Goal: Navigation & Orientation: Find specific page/section

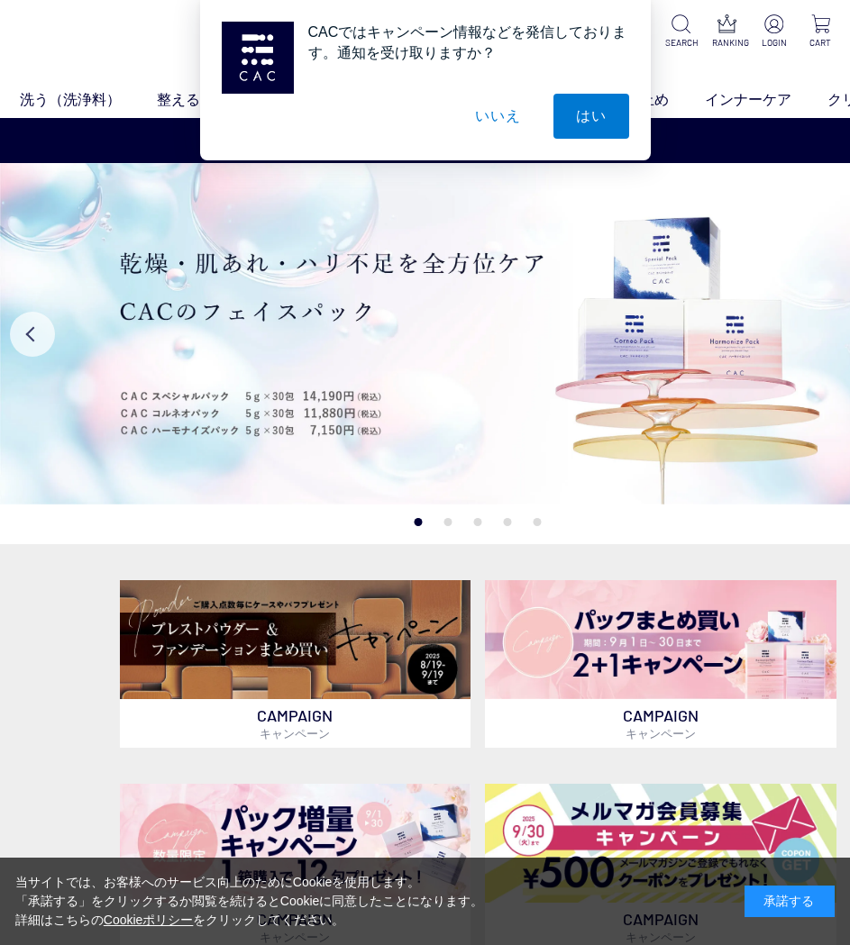
click at [500, 110] on button "いいえ" at bounding box center [497, 116] width 90 height 45
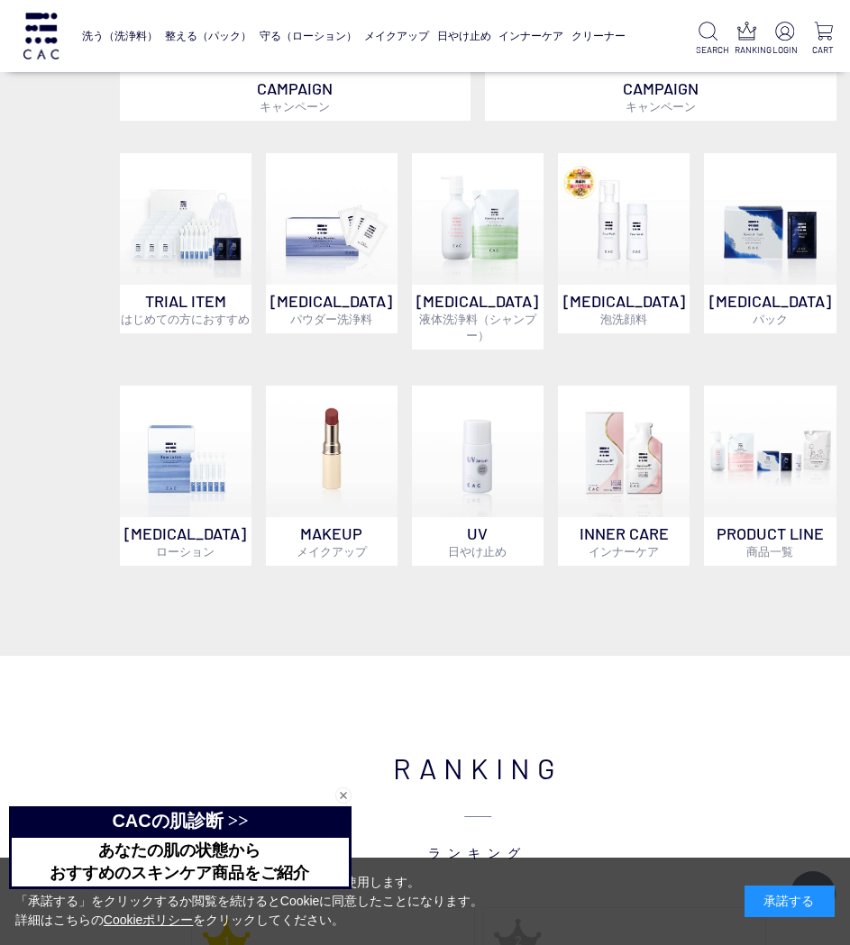
scroll to position [901, 0]
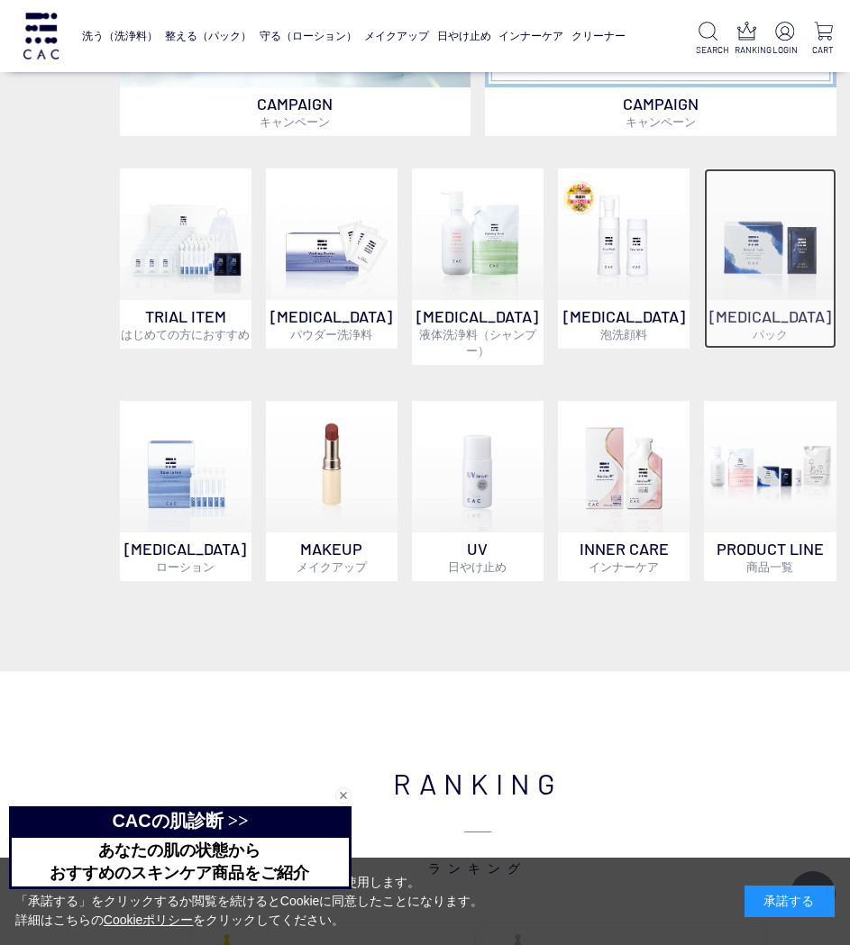
click at [771, 297] on img at bounding box center [770, 234] width 132 height 132
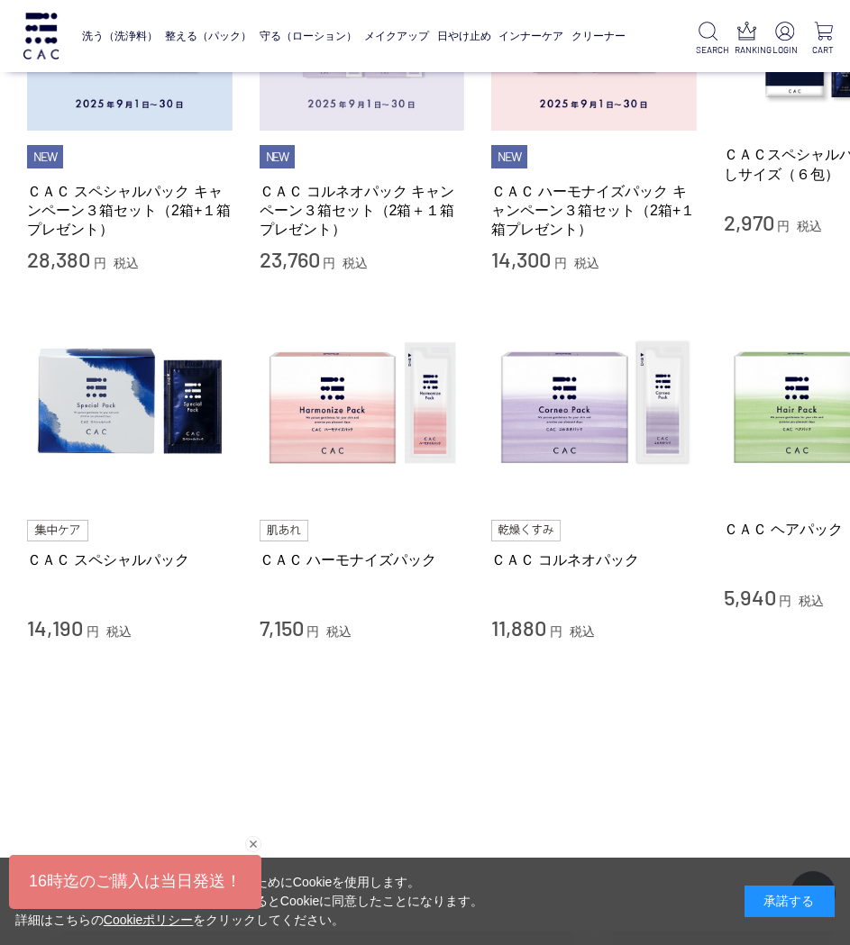
scroll to position [541, 0]
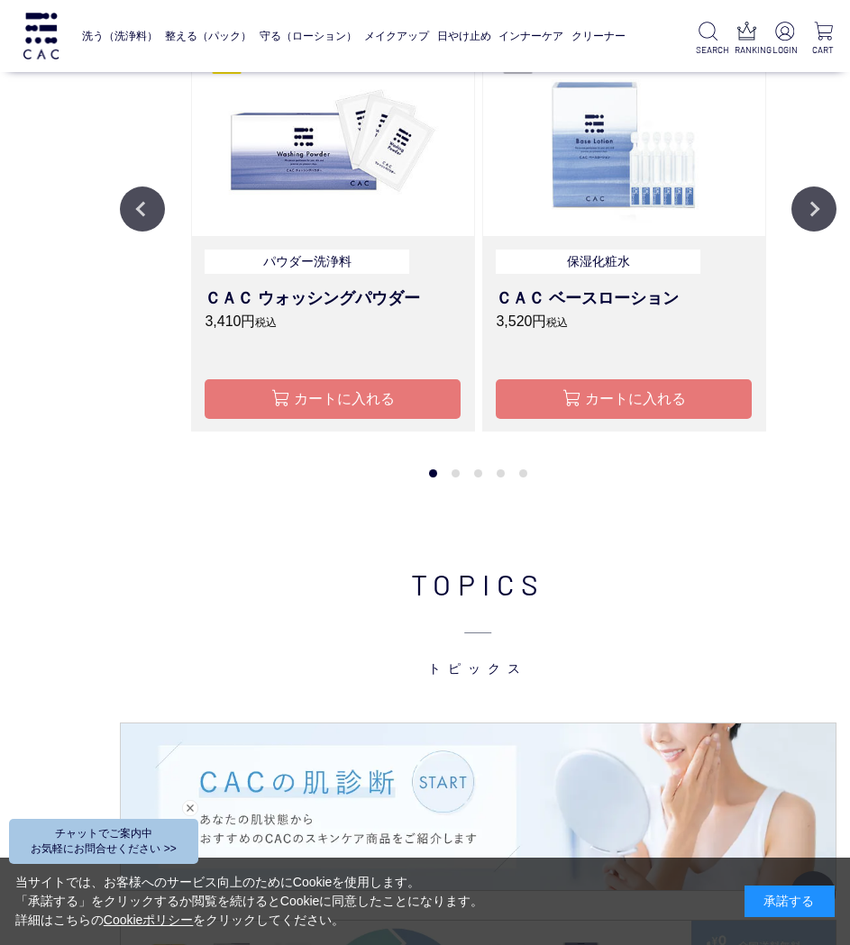
scroll to position [1802, 0]
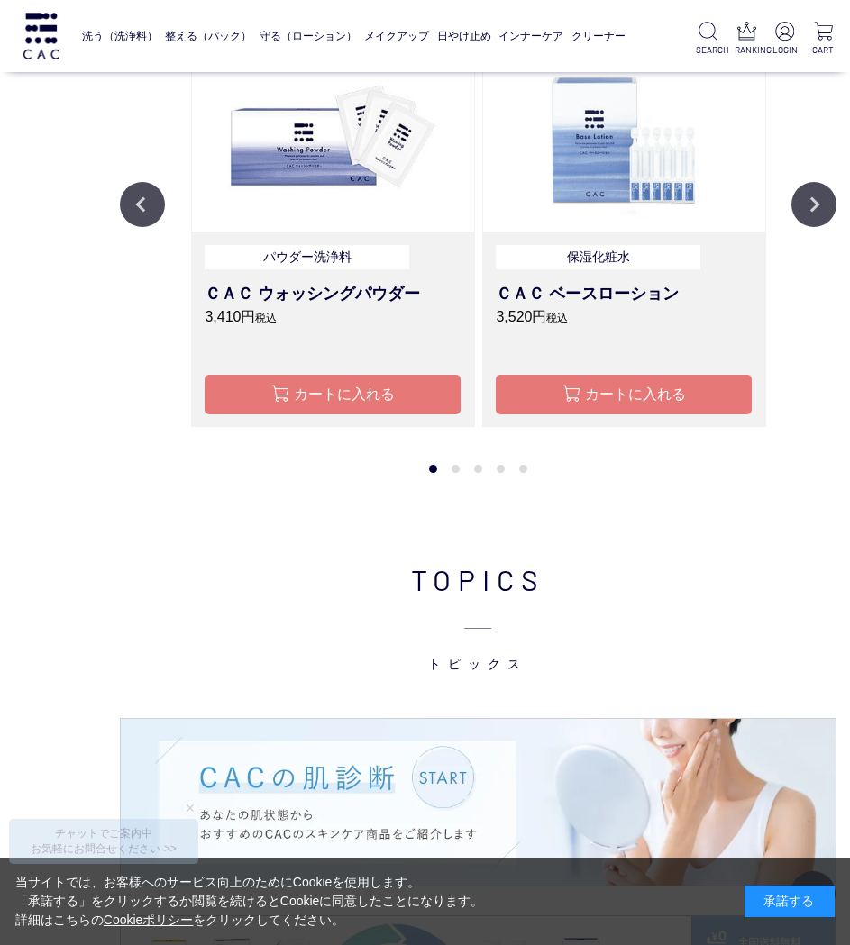
click at [236, 516] on div "RANKING ランキング Previous 液体洗浄料 ＣＡＣ エヴィデンスヘア&ボディシャンプー400mlレフィル 2,640円 税込 カートに入れる 保…" at bounding box center [477, 154] width 955 height 769
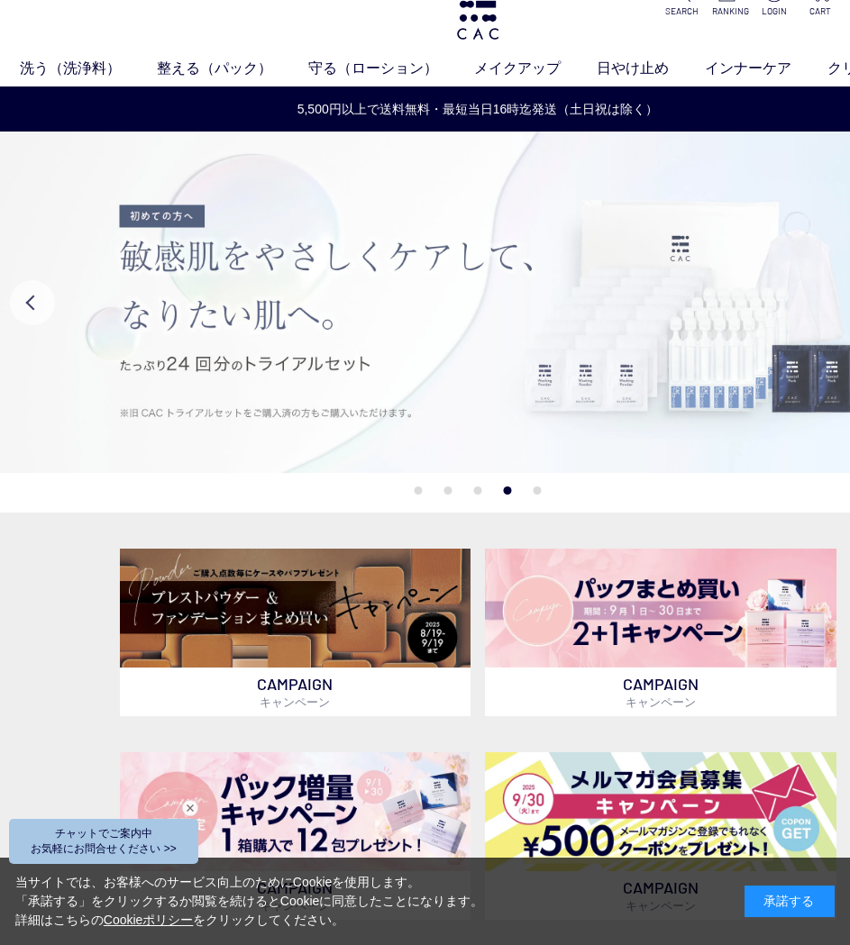
scroll to position [0, 0]
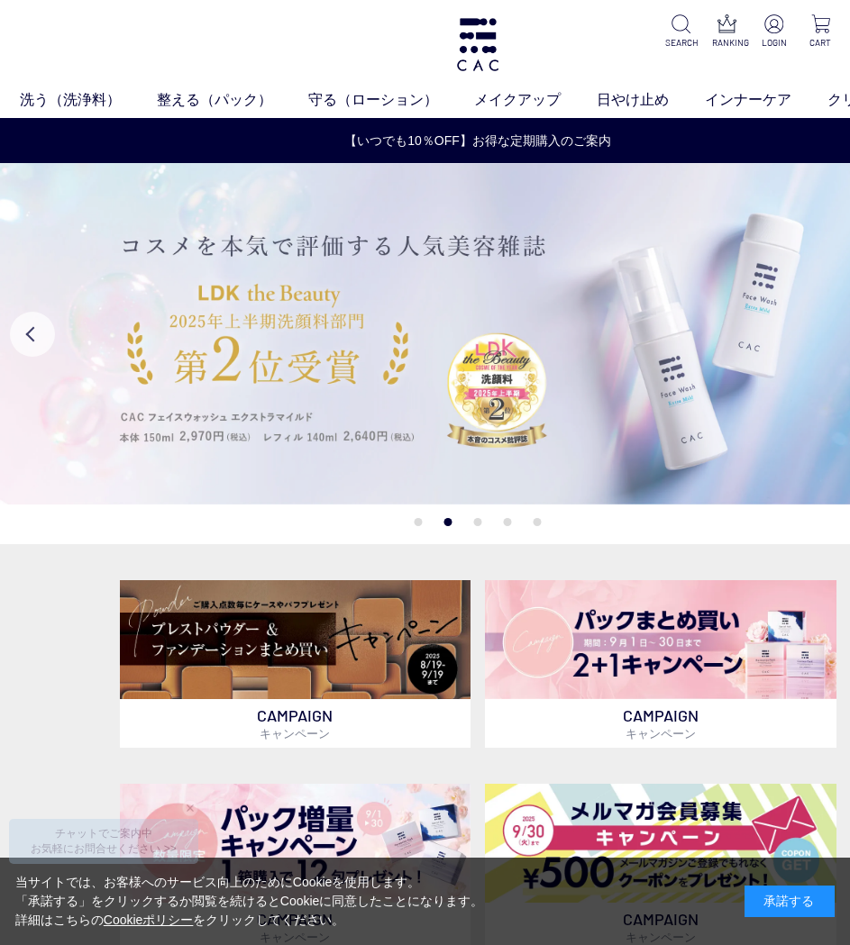
click at [494, 375] on img at bounding box center [477, 333] width 955 height 341
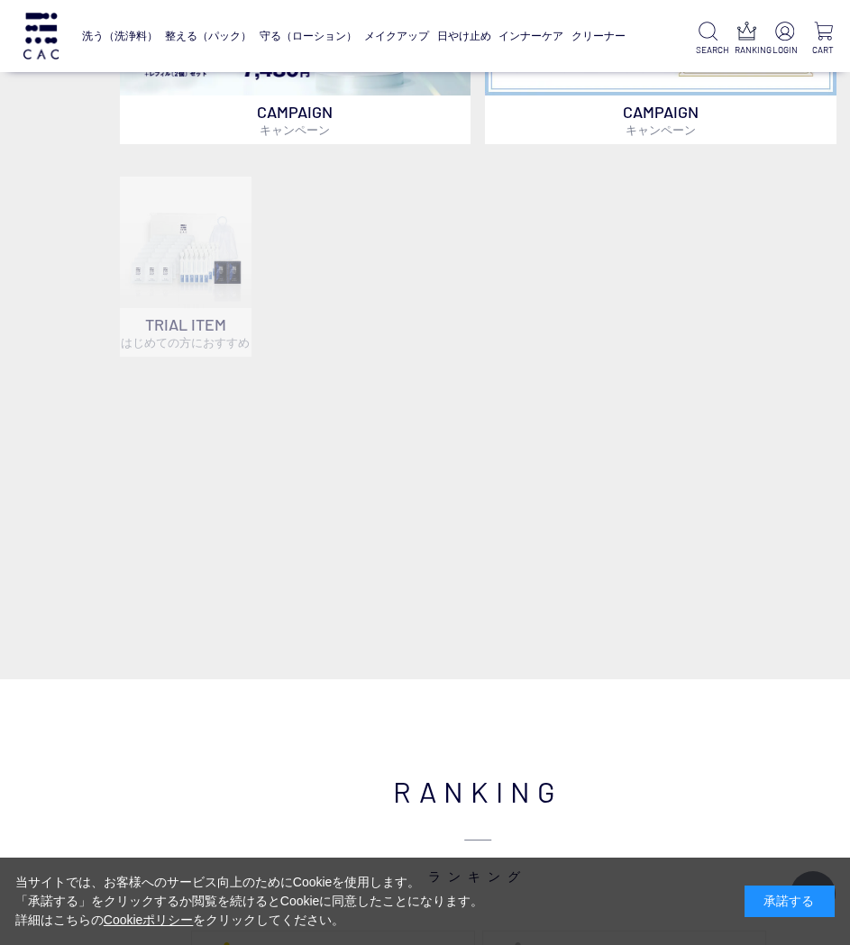
scroll to position [901, 0]
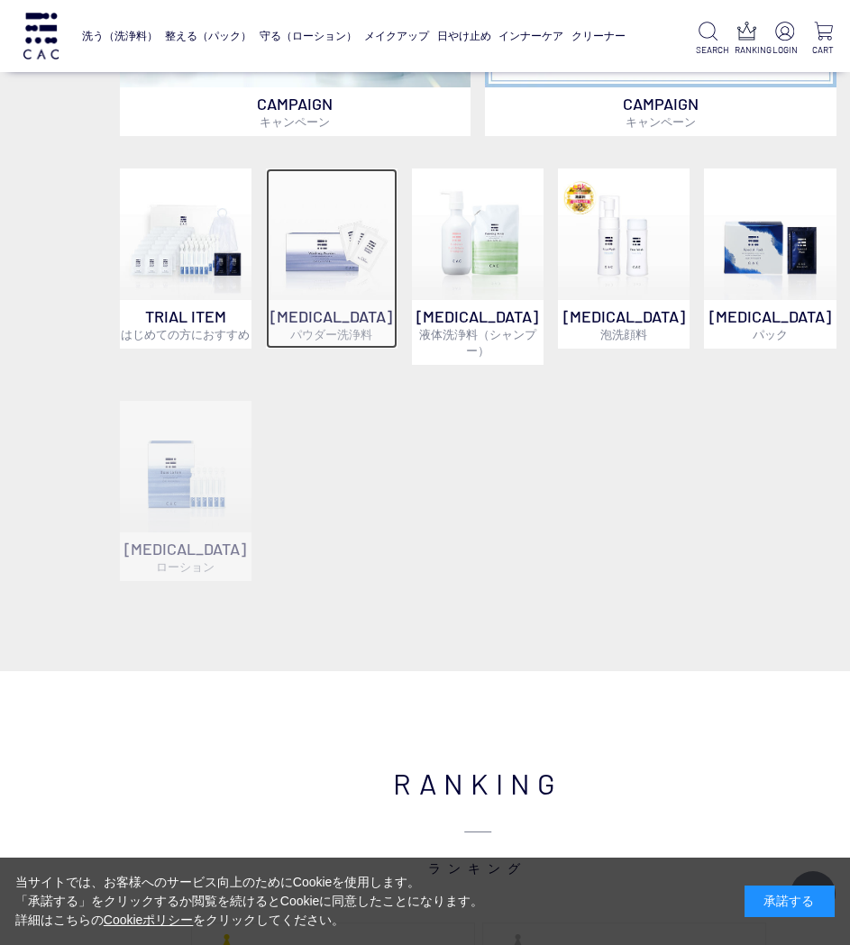
click at [345, 232] on img at bounding box center [332, 234] width 132 height 132
